Goal: Task Accomplishment & Management: Use online tool/utility

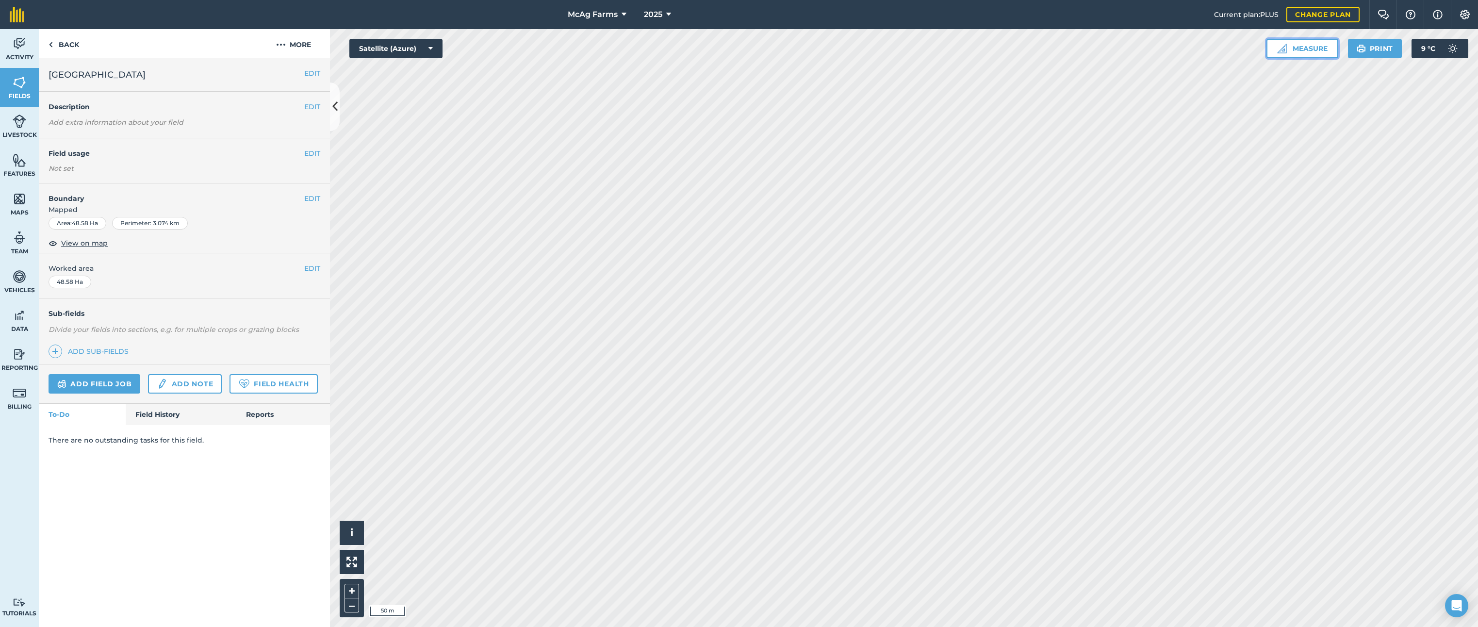
click at [1312, 51] on button "Measure" at bounding box center [1302, 48] width 72 height 19
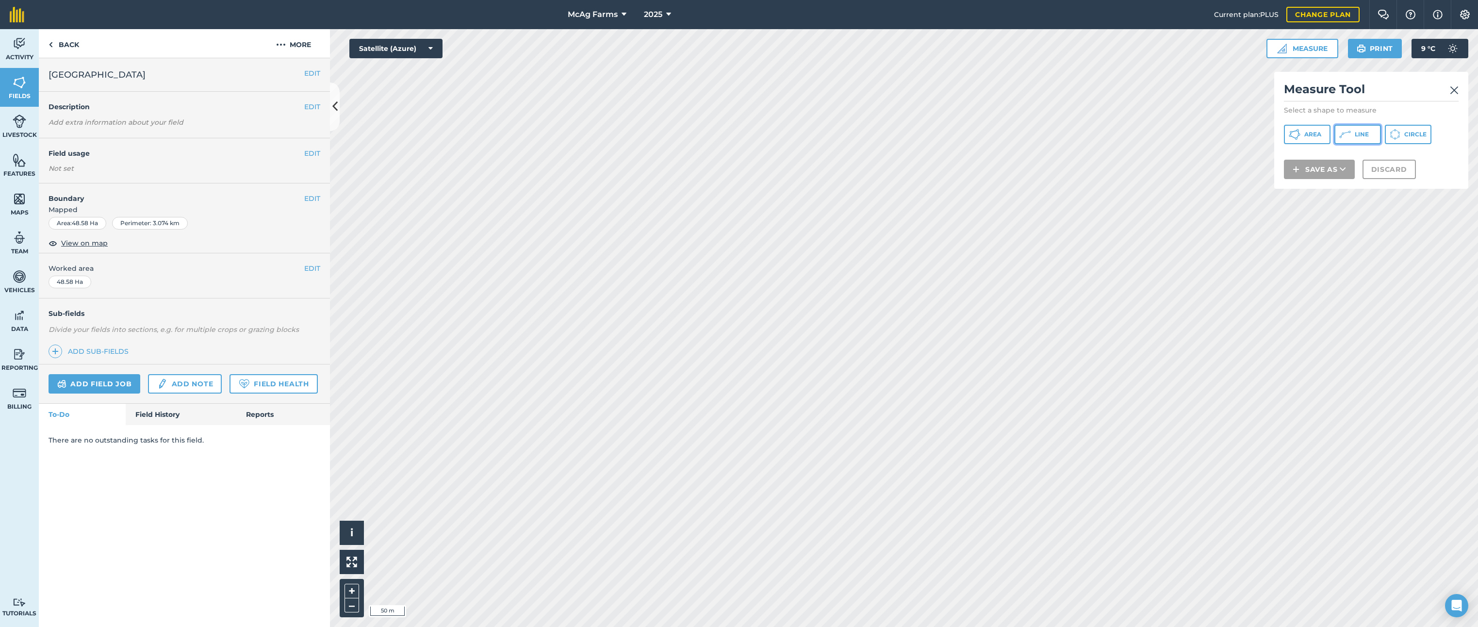
click at [1352, 130] on button "Line" at bounding box center [1357, 134] width 47 height 19
drag, startPoint x: 798, startPoint y: 312, endPoint x: 1391, endPoint y: 170, distance: 610.0
click at [1391, 170] on div "Measure Tool Select a shape to measure Area Line Circle Length : 418.5 m Save a…" at bounding box center [1371, 137] width 194 height 130
click at [1346, 181] on button "Save as" at bounding box center [1318, 181] width 71 height 19
click at [1318, 248] on link "Note" at bounding box center [1319, 247] width 68 height 21
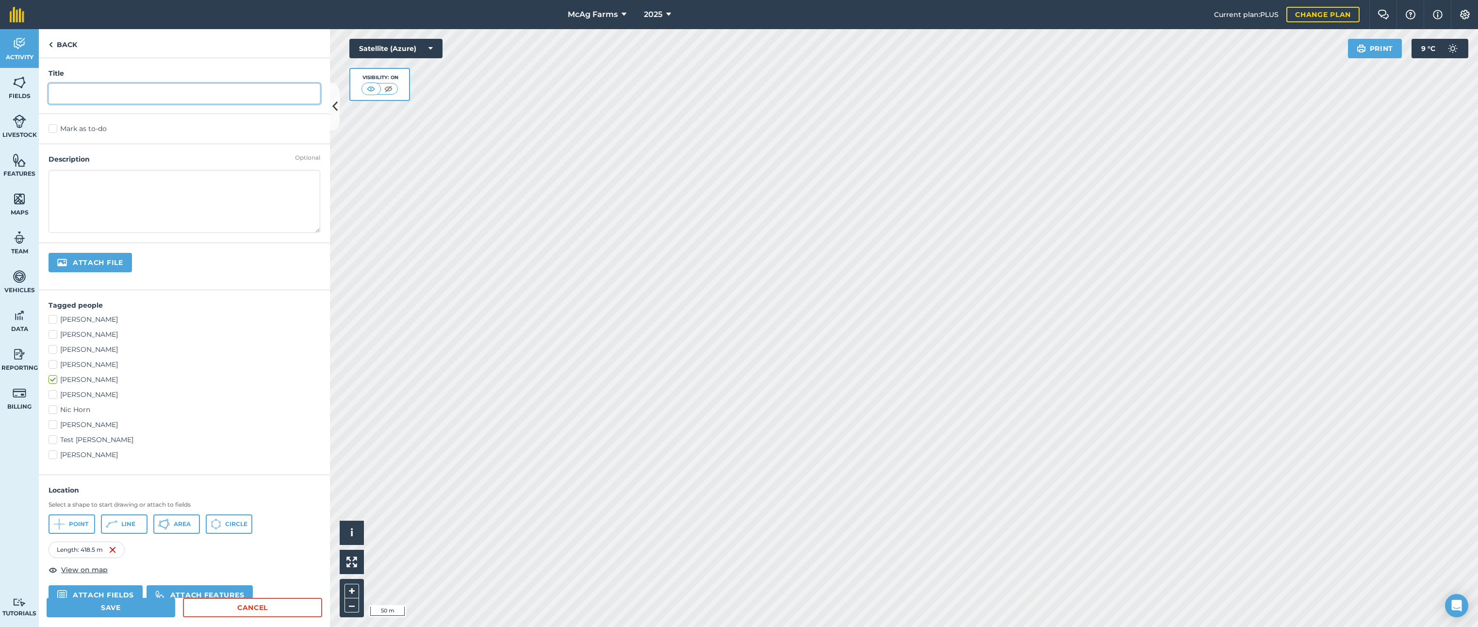
click at [62, 91] on input "text" at bounding box center [185, 93] width 272 height 20
type input "Hot Tape"
click at [51, 127] on label "Mark as to-do" at bounding box center [185, 129] width 272 height 10
click at [51, 127] on input "Mark as to-do" at bounding box center [52, 127] width 6 height 6
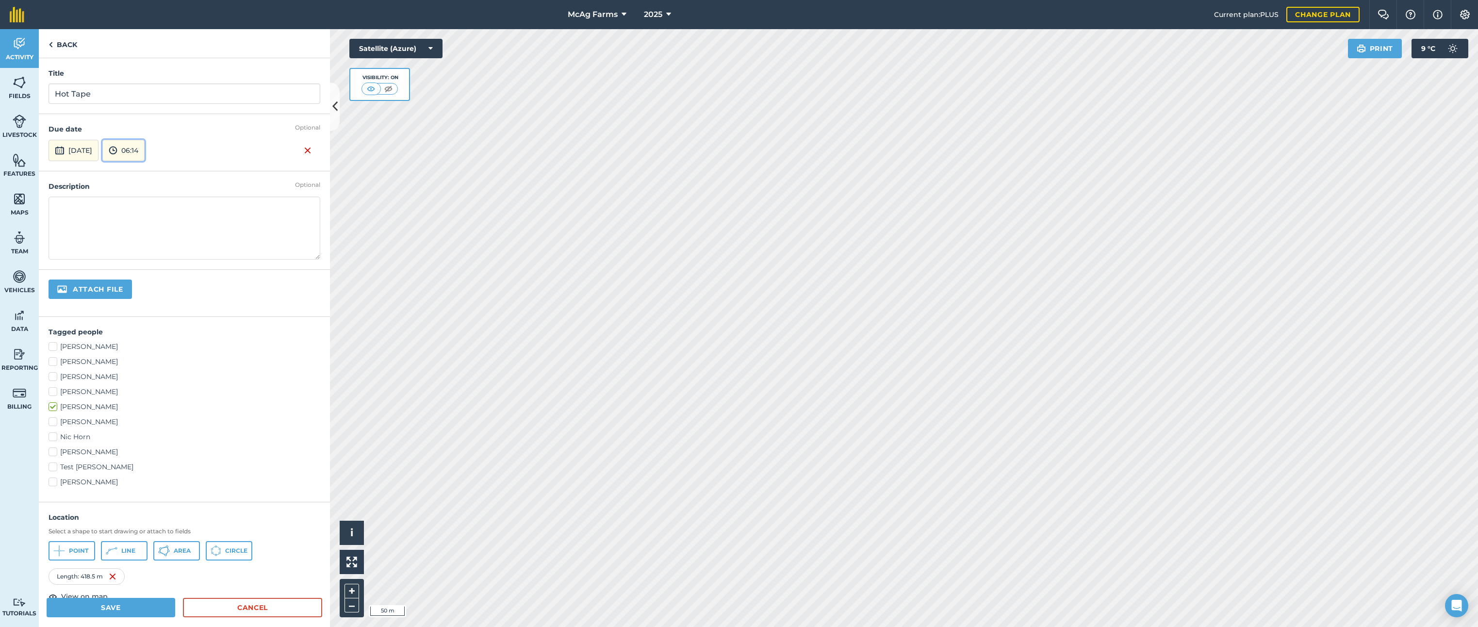
click at [145, 151] on button "06:14" at bounding box center [123, 150] width 42 height 21
click at [148, 151] on input "06:14" at bounding box center [125, 150] width 47 height 21
click at [148, 244] on button "07:30" at bounding box center [126, 247] width 46 height 16
click at [54, 346] on label "[PERSON_NAME]" at bounding box center [185, 346] width 272 height 10
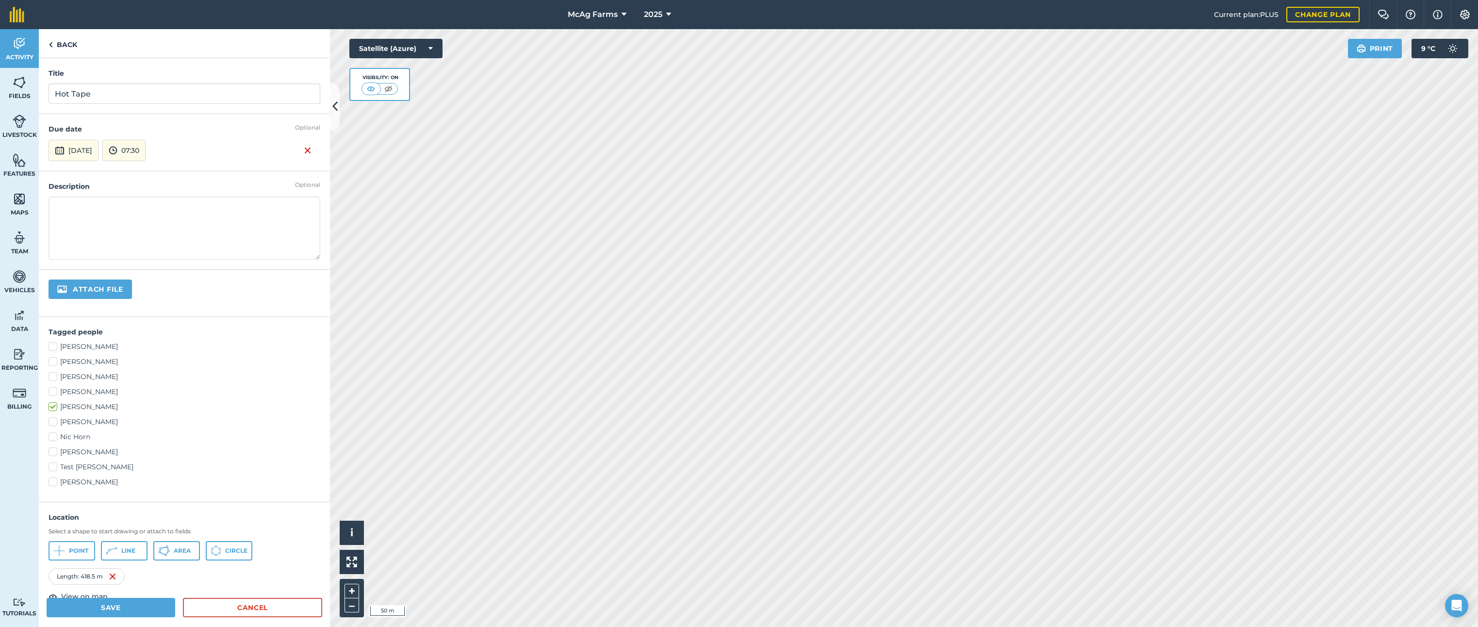
click at [54, 346] on input "[PERSON_NAME]" at bounding box center [52, 344] width 6 height 6
checkbox input "true"
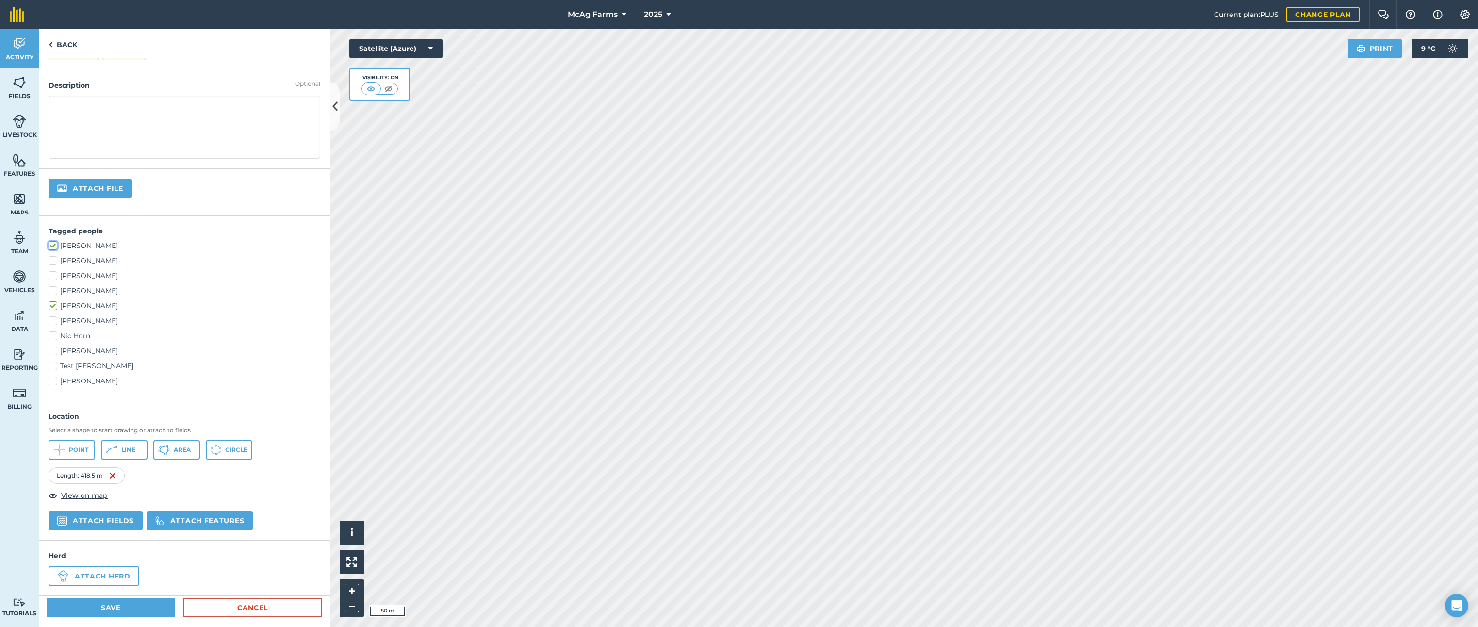
scroll to position [109, 0]
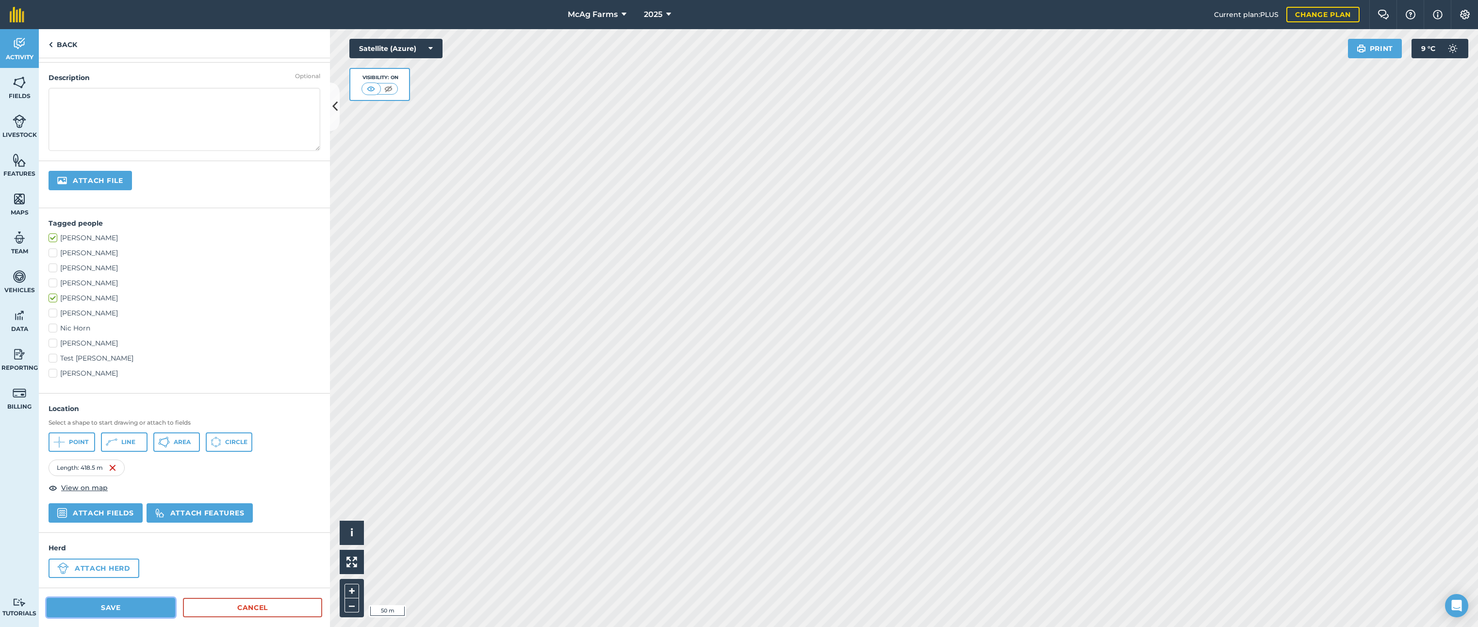
click at [134, 607] on button "Save" at bounding box center [111, 607] width 129 height 19
